Goal: Transaction & Acquisition: Purchase product/service

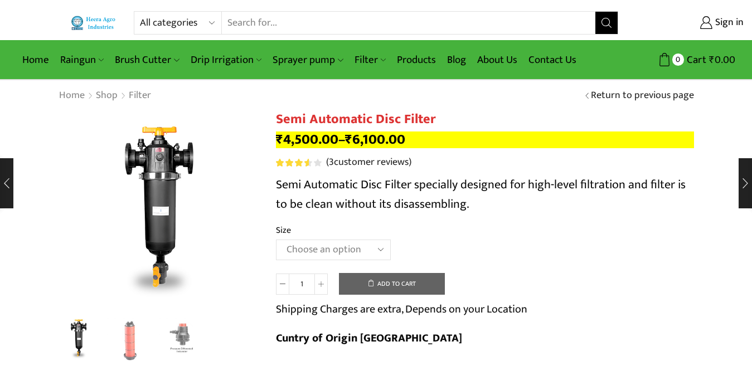
click at [174, 21] on select "All categories Accessories Air Release Valve Brush Cutter Domestic Use Drip Irr…" at bounding box center [181, 23] width 82 height 22
select select "drip-irrigation"
click at [140, 12] on select "All categories Accessories Air Release Valve Brush Cutter Domestic Use Drip Irr…" at bounding box center [181, 23] width 82 height 22
click at [601, 20] on button "Search" at bounding box center [606, 23] width 22 height 22
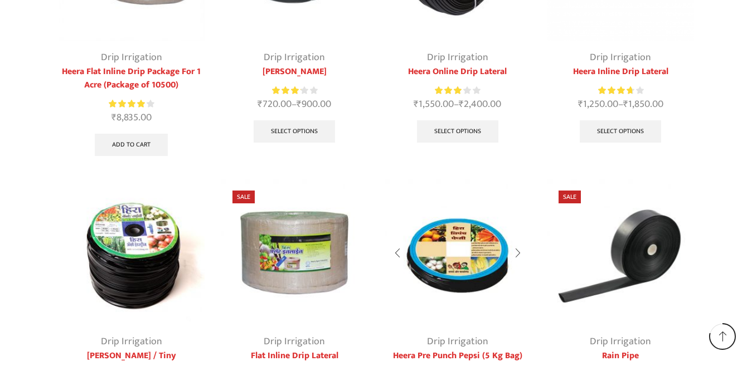
scroll to position [613, 0]
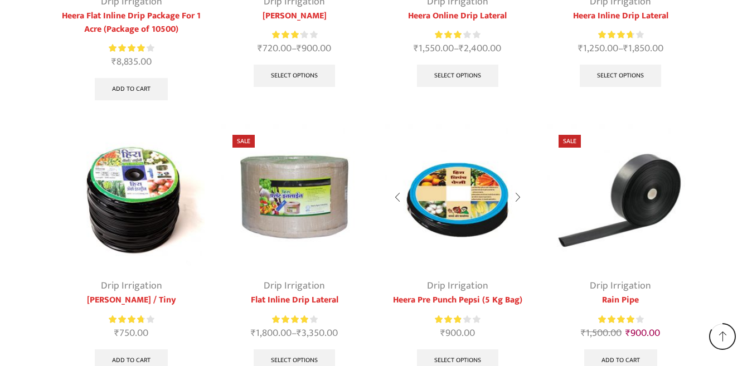
click at [462, 227] on img at bounding box center [457, 197] width 147 height 147
